Goal: Task Accomplishment & Management: Manage account settings

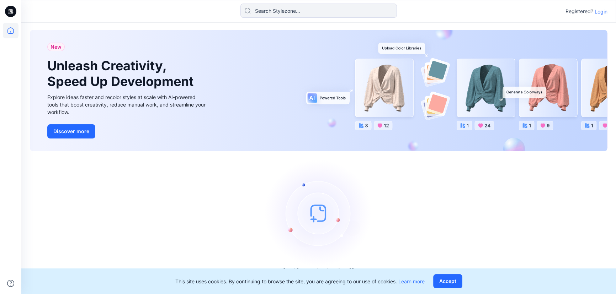
scroll to position [9, 0]
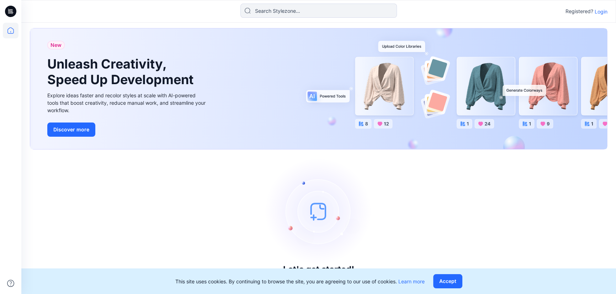
click at [599, 14] on p "Login" at bounding box center [601, 11] width 13 height 7
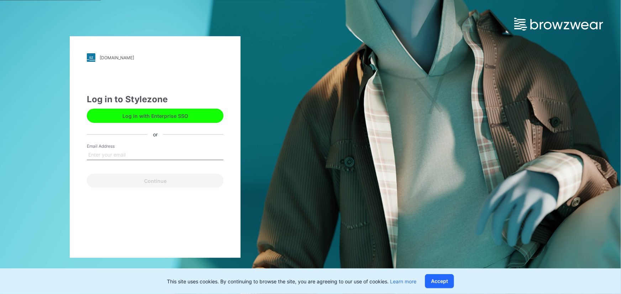
click at [124, 154] on input "Email Address" at bounding box center [155, 155] width 137 height 11
type input "[PERSON_NAME][EMAIL_ADDRESS][DOMAIN_NAME]"
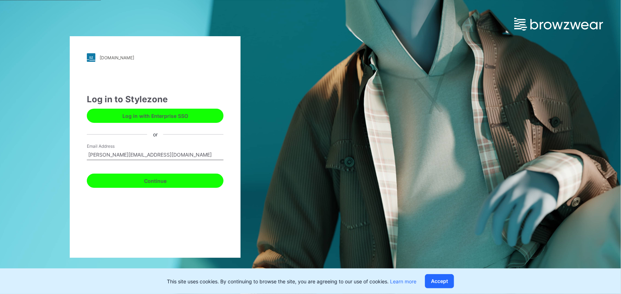
click at [146, 182] on button "Continue" at bounding box center [155, 181] width 137 height 14
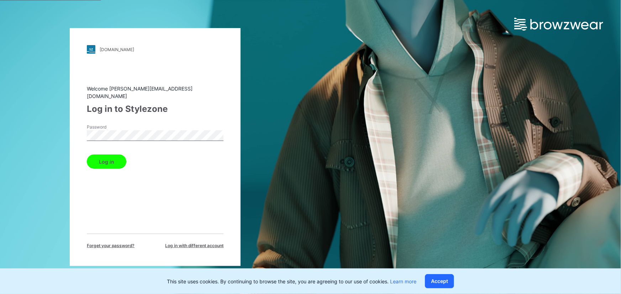
click at [102, 159] on button "Log in" at bounding box center [106, 162] width 39 height 14
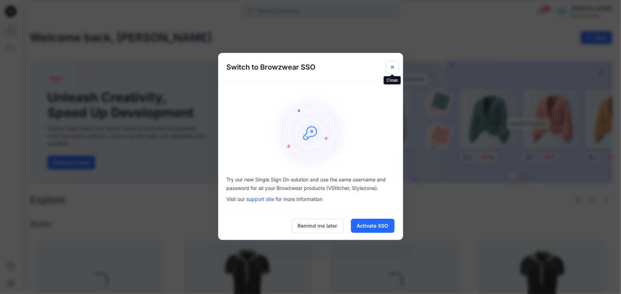
click at [393, 70] on button "Close" at bounding box center [392, 67] width 13 height 13
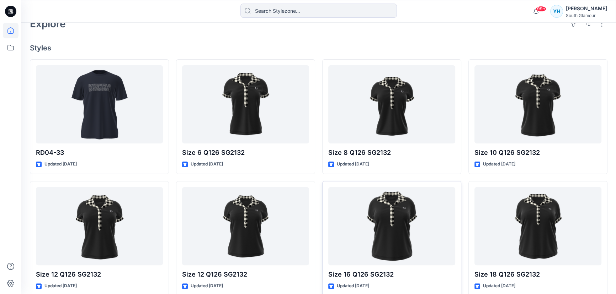
scroll to position [226, 0]
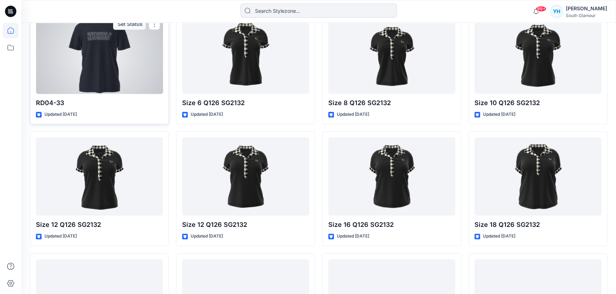
click at [118, 64] on div at bounding box center [99, 55] width 127 height 79
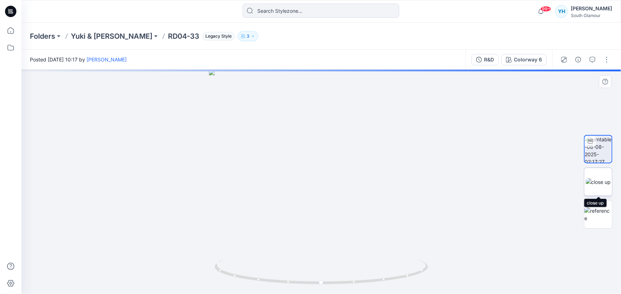
click at [592, 179] on img at bounding box center [597, 182] width 25 height 7
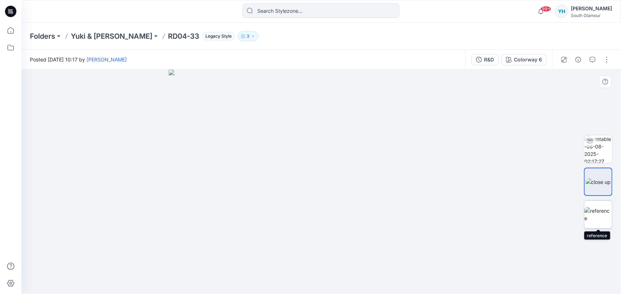
click at [597, 214] on img at bounding box center [598, 214] width 28 height 15
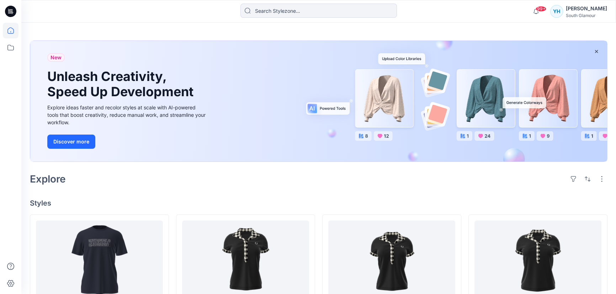
scroll to position [32, 0]
